Goal: Transaction & Acquisition: Obtain resource

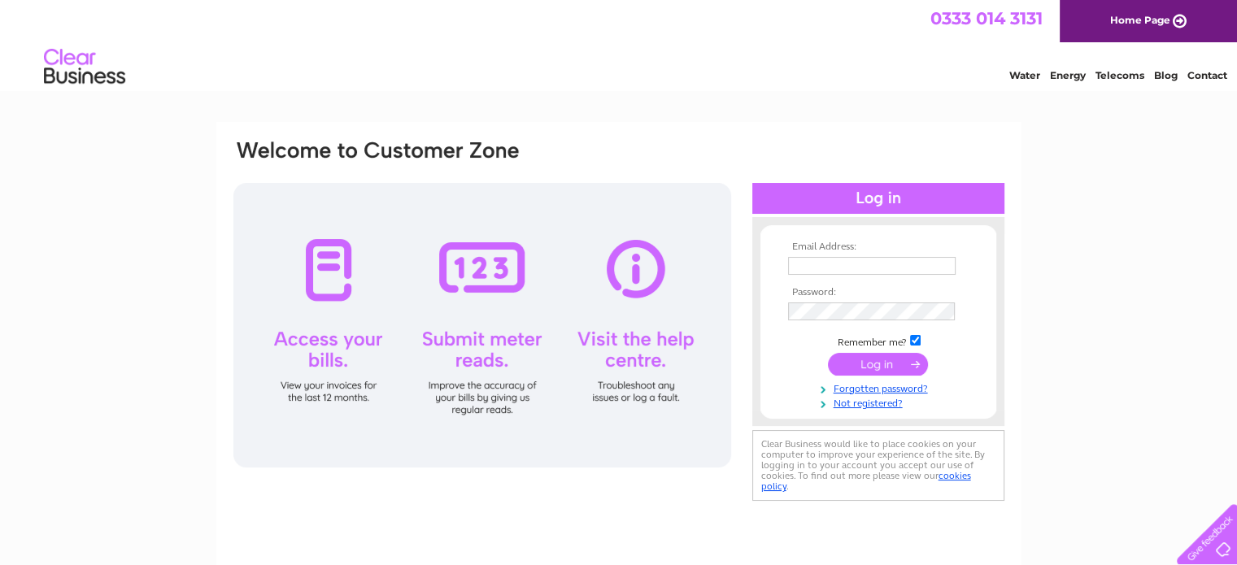
click at [824, 268] on input "text" at bounding box center [872, 266] width 168 height 18
type input "[PERSON_NAME][EMAIL_ADDRESS][DOMAIN_NAME]"
click at [879, 363] on input "submit" at bounding box center [878, 364] width 100 height 23
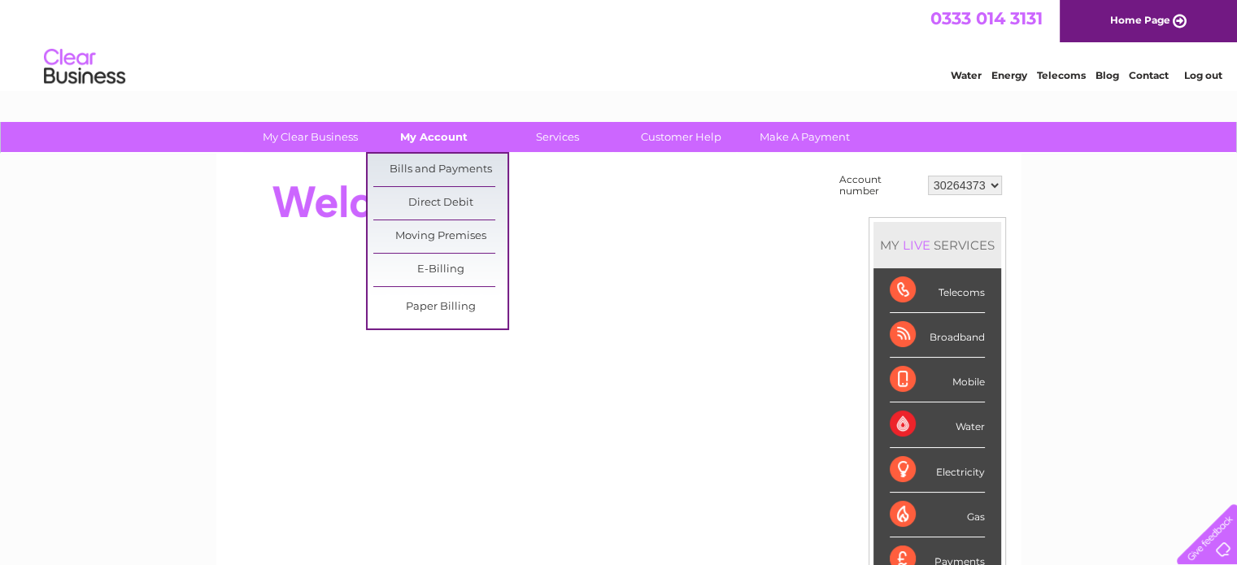
click at [434, 145] on link "My Account" at bounding box center [434, 137] width 134 height 30
click at [434, 165] on link "Bills and Payments" at bounding box center [440, 170] width 134 height 33
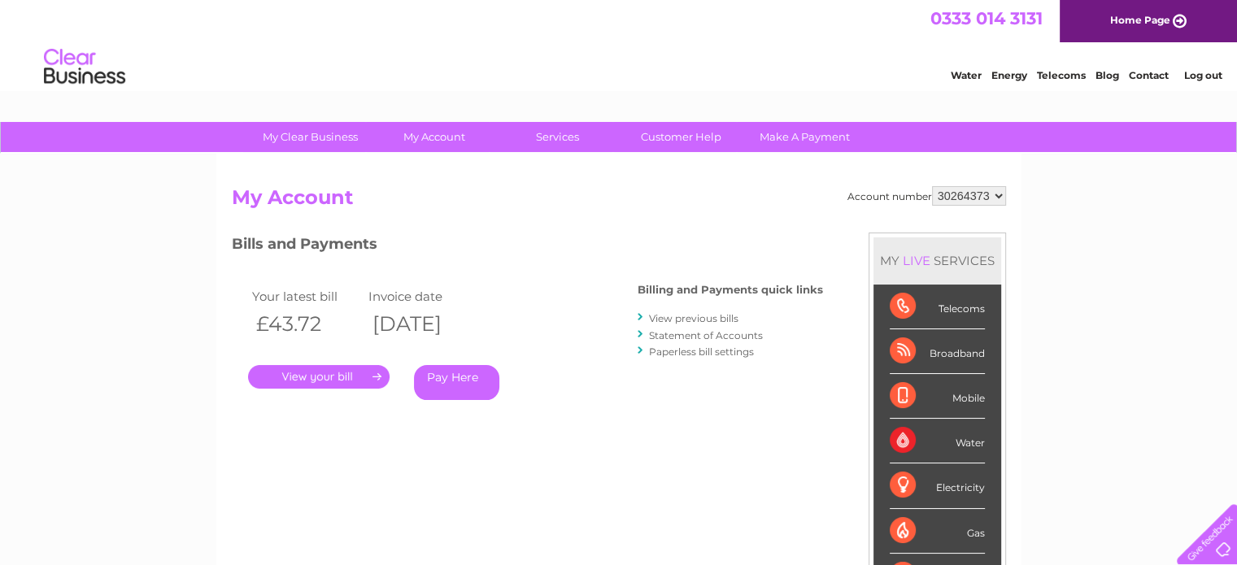
click at [952, 193] on select "30264373 30264387 30264392" at bounding box center [969, 196] width 74 height 20
select select "30264387"
click at [932, 186] on select "30264373 30264387 30264392" at bounding box center [969, 196] width 74 height 20
click at [299, 371] on link "." at bounding box center [319, 377] width 142 height 24
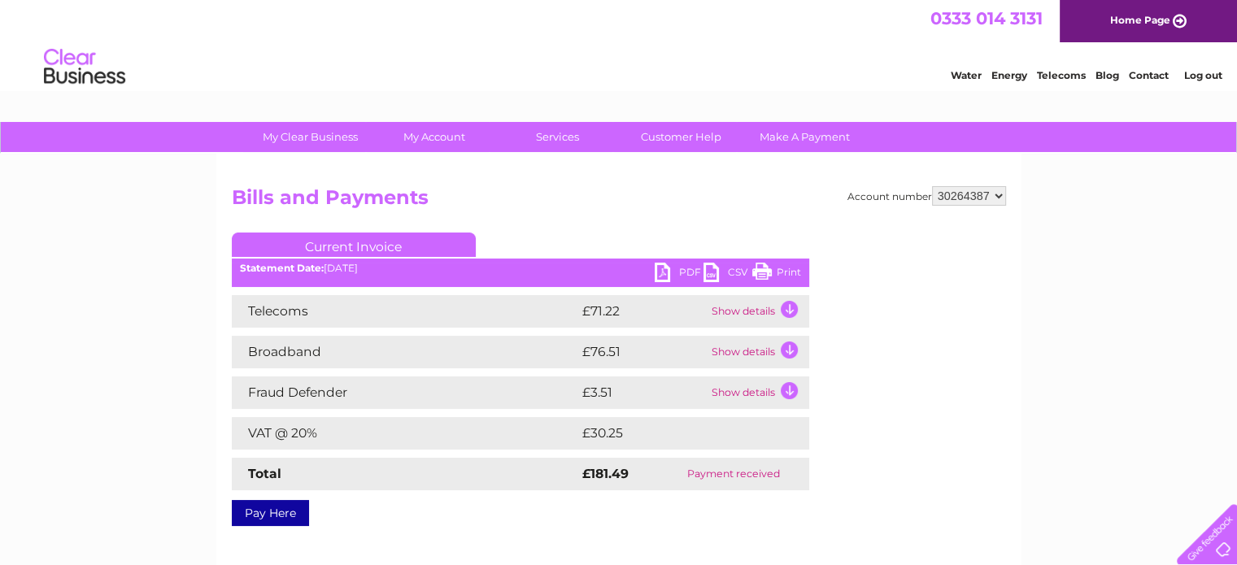
click at [680, 271] on link "PDF" at bounding box center [679, 275] width 49 height 24
click at [978, 196] on select "30264373 30264387 30264392" at bounding box center [969, 196] width 74 height 20
select select "30264392"
click at [932, 186] on select "30264373 30264387 30264392" at bounding box center [969, 196] width 74 height 20
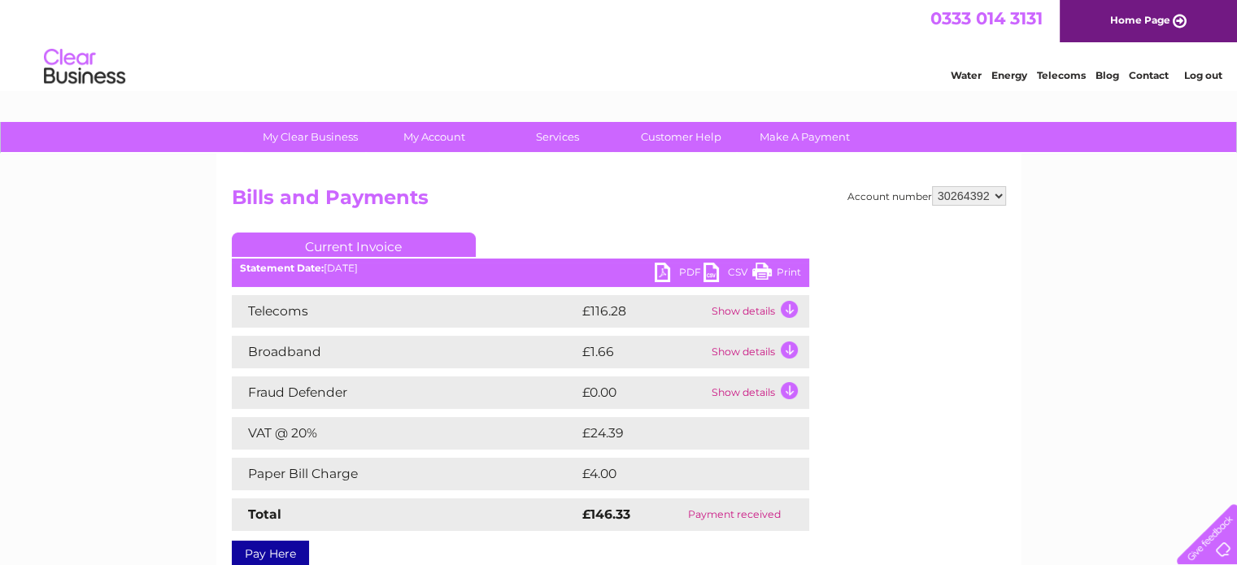
click at [976, 194] on select "30264373 30264387 30264392" at bounding box center [969, 196] width 74 height 20
select select "30264373"
click at [932, 186] on select "30264373 30264387 30264392" at bounding box center [969, 196] width 74 height 20
